Goal: Information Seeking & Learning: Learn about a topic

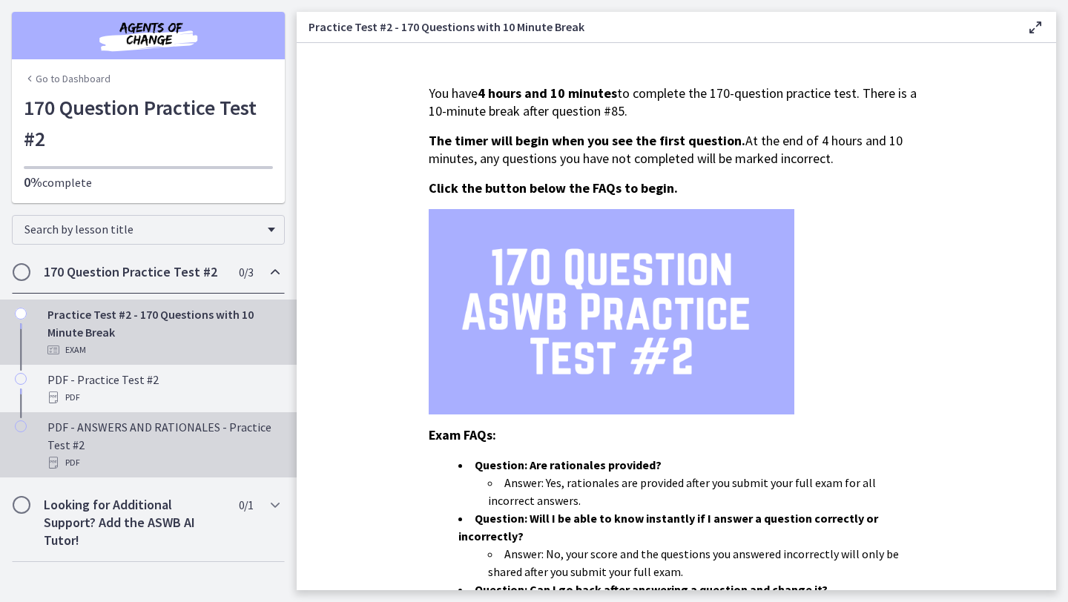
click at [148, 415] on link "PDF - ANSWERS AND RATIONALES - Practice Test #2 PDF" at bounding box center [148, 444] width 297 height 65
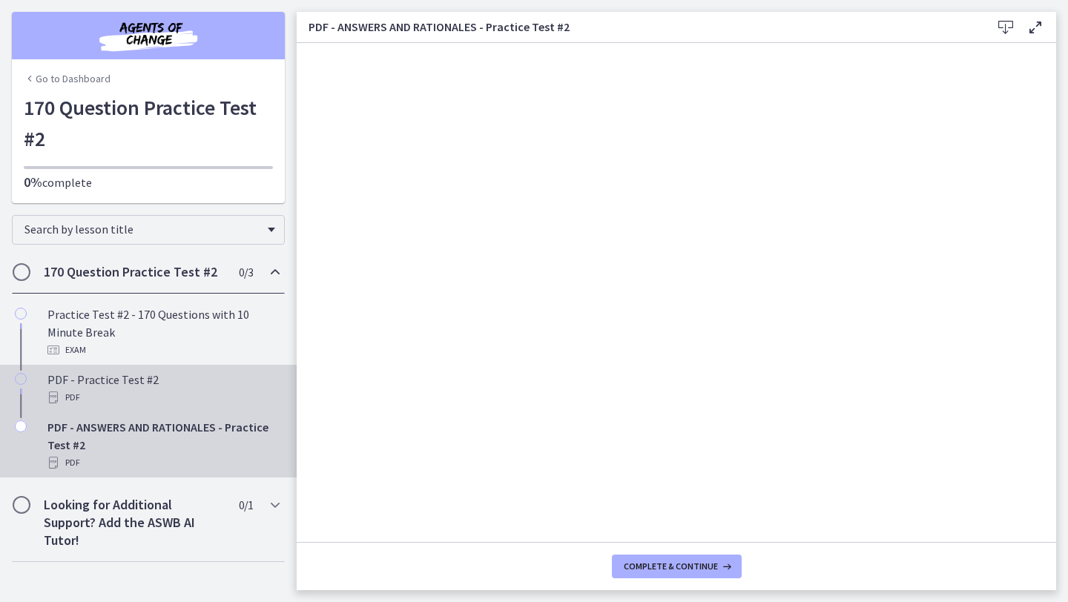
click at [227, 371] on div "PDF - Practice Test #2 PDF" at bounding box center [162, 389] width 231 height 36
click at [225, 451] on div "PDF - ANSWERS AND RATIONALES - Practice Test #2 PDF" at bounding box center [162, 444] width 231 height 53
click at [190, 387] on div "PDF - Practice Test #2 PDF" at bounding box center [162, 389] width 231 height 36
click at [155, 427] on div "PDF - ANSWERS AND RATIONALES - Practice Test #2 PDF" at bounding box center [162, 444] width 231 height 53
